Goal: Information Seeking & Learning: Find specific fact

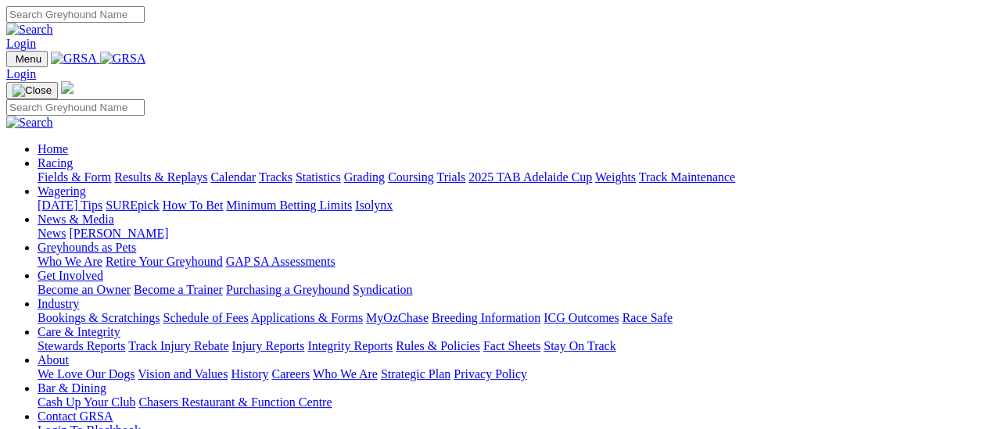
click at [186, 170] on link "Results & Replays" at bounding box center [160, 176] width 93 height 13
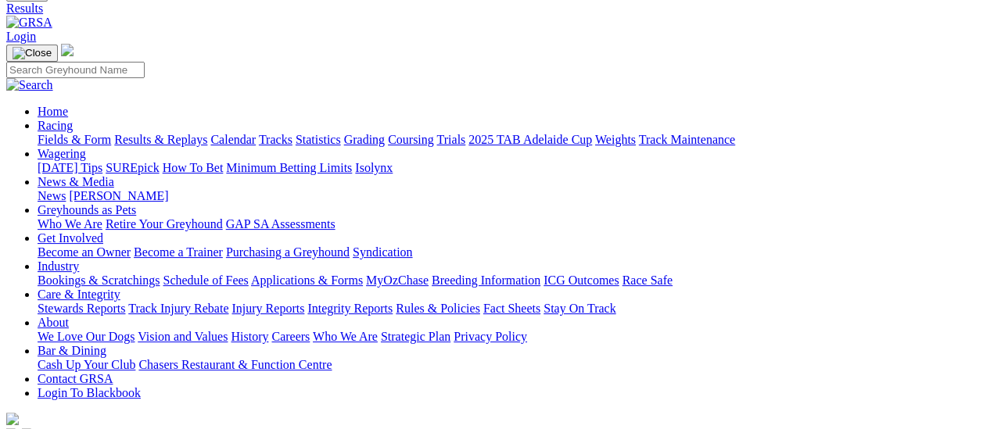
scroll to position [156, 0]
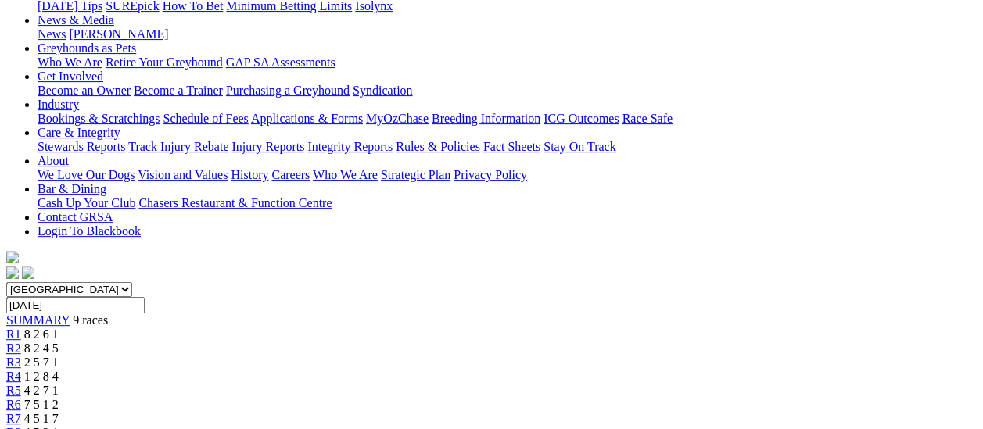
scroll to position [313, 0]
